Goal: Entertainment & Leisure: Consume media (video, audio)

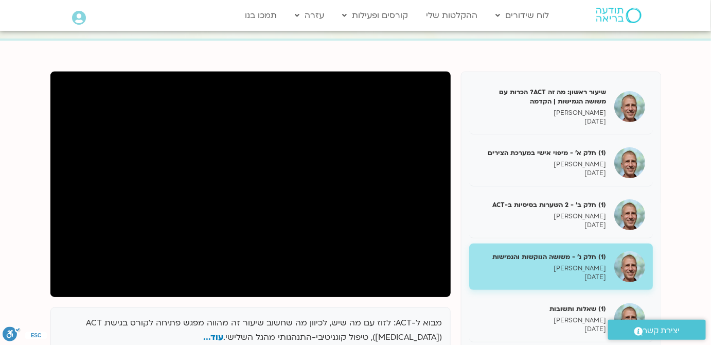
scroll to position [234, 0]
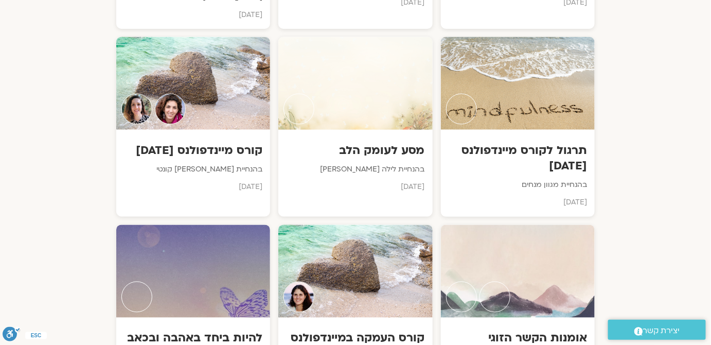
scroll to position [3132, 0]
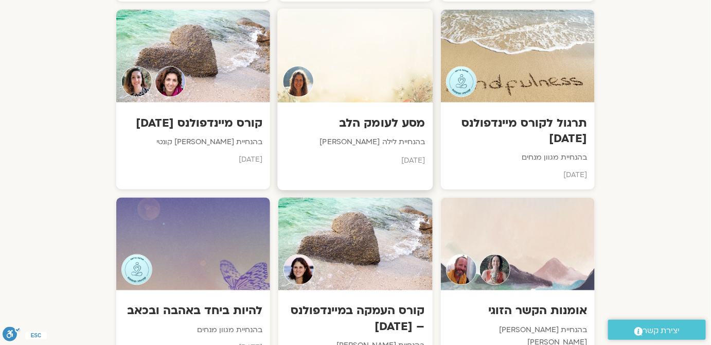
click at [422, 116] on h3 "מסע לעומק הלב" at bounding box center [355, 124] width 140 height 16
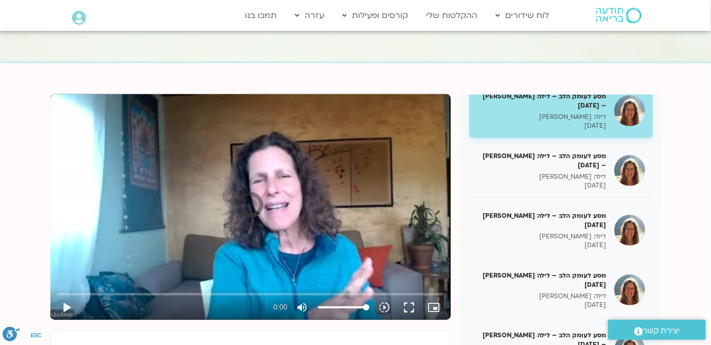
scroll to position [187, 0]
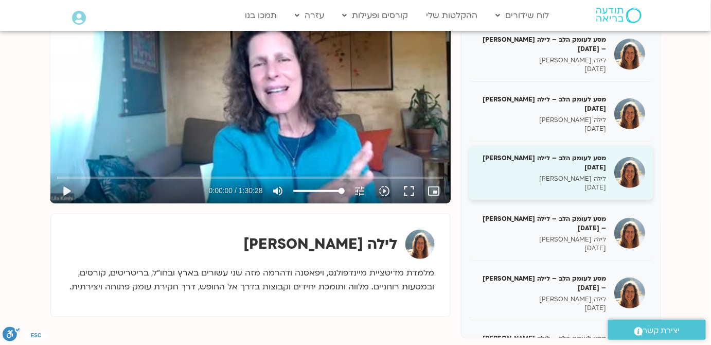
click at [598, 183] on p "09/03/2025" at bounding box center [542, 187] width 130 height 9
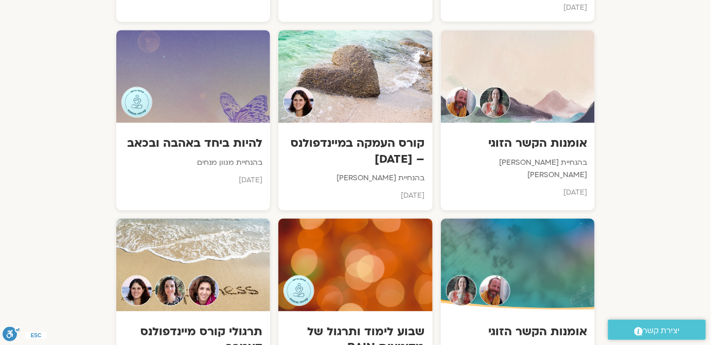
scroll to position [3132, 0]
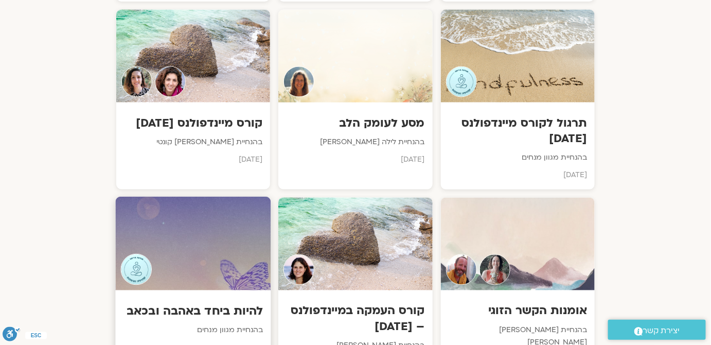
click at [214, 303] on h3 "להיות ביחד באהבה ובכאב" at bounding box center [193, 311] width 140 height 16
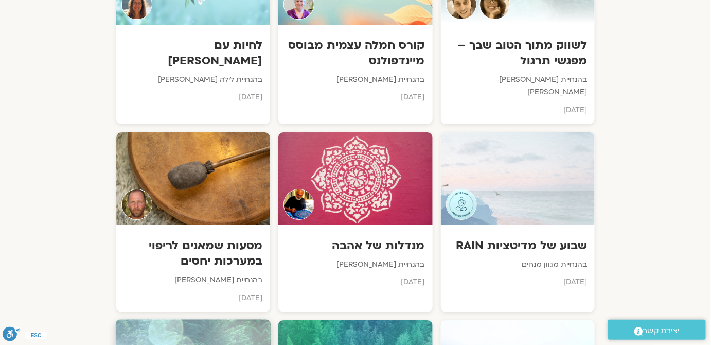
scroll to position [2432, 0]
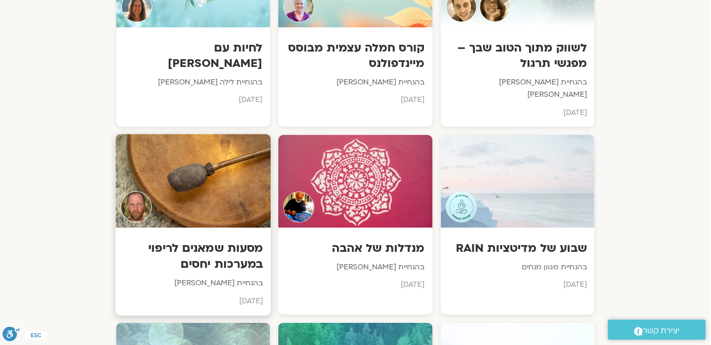
click at [247, 258] on h3 "מסעות שמאנים לריפוי במערכות יחסים" at bounding box center [193, 255] width 140 height 31
